Goal: Information Seeking & Learning: Learn about a topic

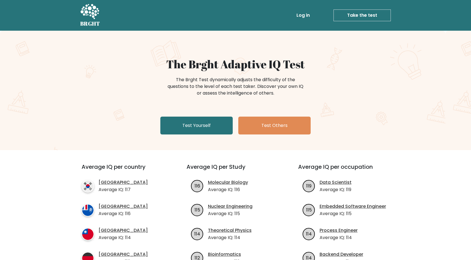
scroll to position [139, 0]
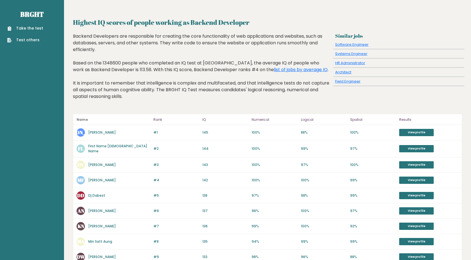
click at [110, 177] on link "Muhamad Rizal F" at bounding box center [102, 179] width 28 height 5
click at [0, 121] on aside "Brght Take the test Test others" at bounding box center [32, 234] width 64 height 469
click at [97, 177] on link "[PERSON_NAME]" at bounding box center [102, 179] width 28 height 5
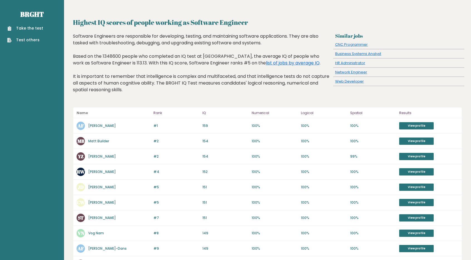
click at [49, 132] on aside "Brght Take the test Test others" at bounding box center [32, 230] width 64 height 460
click at [0, 130] on aside "Brght Take the test Test others" at bounding box center [32, 230] width 64 height 460
click at [97, 124] on link "Alfredo Ferrer M" at bounding box center [102, 125] width 28 height 5
click at [101, 125] on link "Alfredo Ferrer M" at bounding box center [102, 125] width 28 height 5
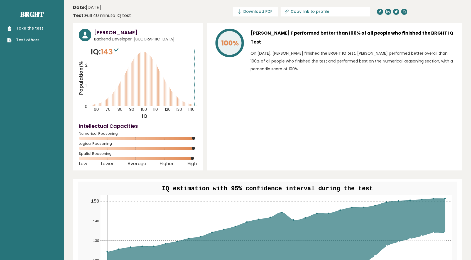
click at [324, 107] on div "100% Muhamad Rizal F performed better than 100% of all people who finished the …" at bounding box center [334, 96] width 255 height 147
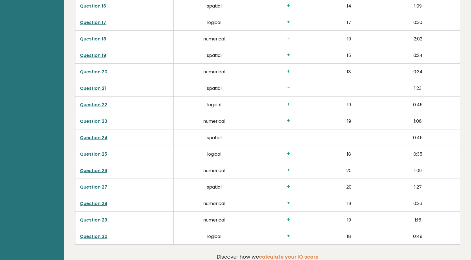
scroll to position [696, 0]
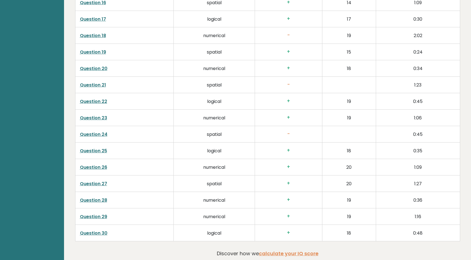
click at [97, 119] on td "Question 23" at bounding box center [124, 117] width 99 height 16
click at [98, 118] on link "Question 23" at bounding box center [93, 117] width 27 height 6
click at [92, 148] on link "Question 25" at bounding box center [93, 150] width 27 height 6
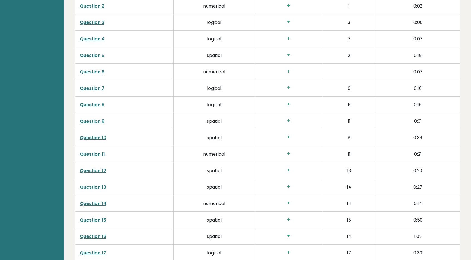
scroll to position [418, 0]
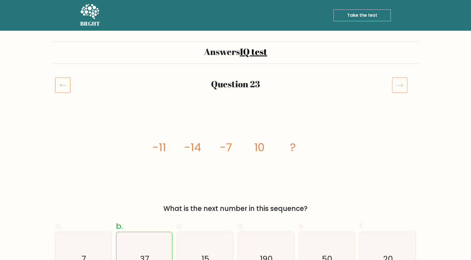
scroll to position [46, 0]
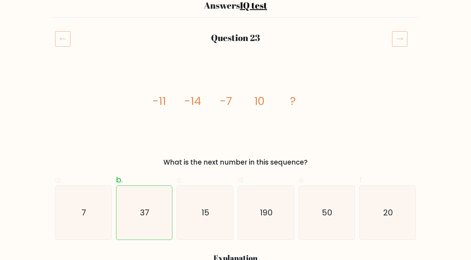
click at [286, 107] on icon "image/svg+xml -11 -14 -7 10 ?" at bounding box center [235, 105] width 167 height 78
click at [297, 106] on icon "image/svg+xml -11 -14 -7 10 ?" at bounding box center [235, 105] width 167 height 78
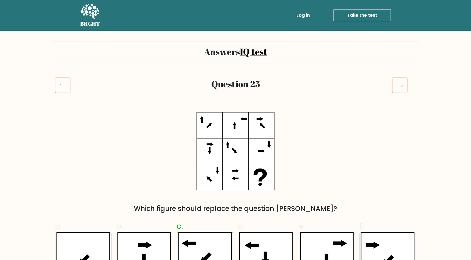
click at [291, 118] on div "Which figure should replace the question [PERSON_NAME]?" at bounding box center [236, 162] width 368 height 101
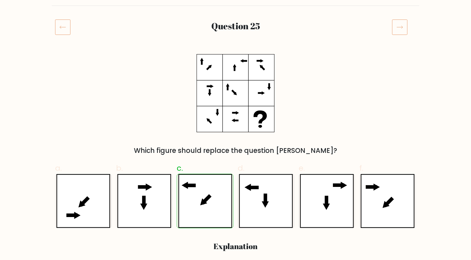
scroll to position [46, 0]
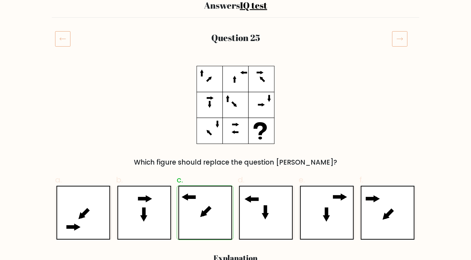
click at [291, 118] on div "Which figure should replace the question [PERSON_NAME]?" at bounding box center [236, 116] width 368 height 101
click at [320, 114] on div "Which figure should replace the question [PERSON_NAME]?" at bounding box center [236, 116] width 368 height 101
